Goal: Information Seeking & Learning: Learn about a topic

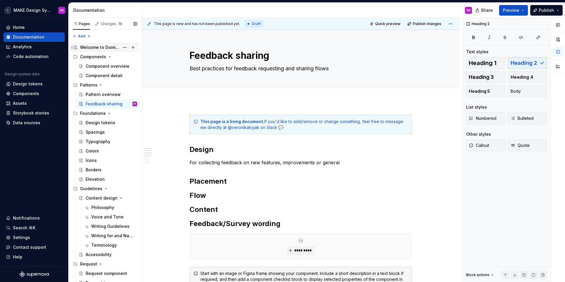
click at [93, 45] on div "Welcome to Domino" at bounding box center [99, 47] width 39 height 6
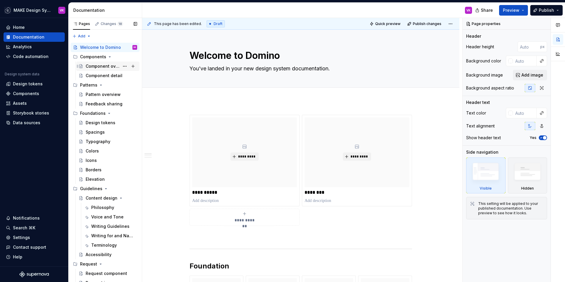
click at [93, 67] on div "Component overview" at bounding box center [103, 66] width 34 height 6
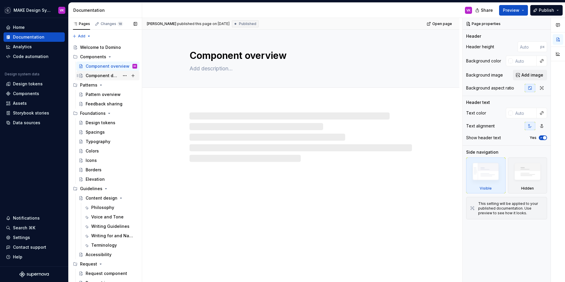
click at [97, 74] on div "Component detail" at bounding box center [103, 76] width 34 height 6
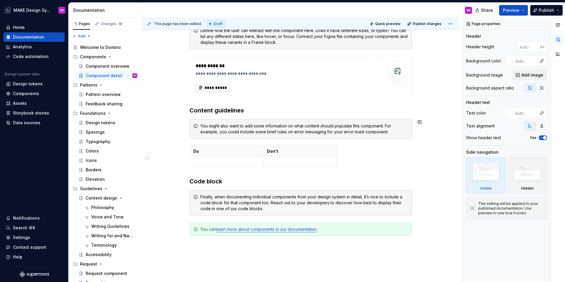
scroll to position [341, 0]
type textarea "*"
